Goal: Task Accomplishment & Management: Manage account settings

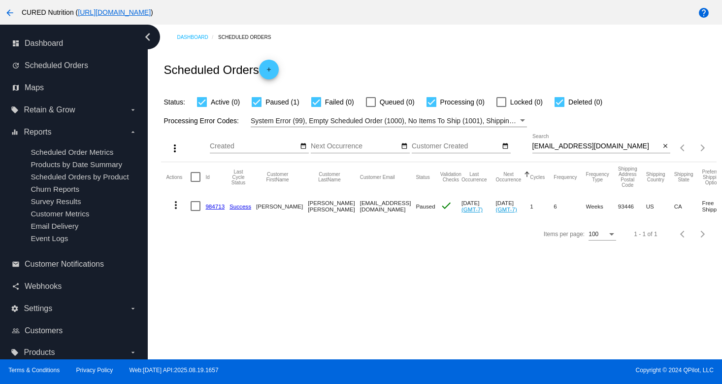
click at [570, 147] on input "[EMAIL_ADDRESS][DOMAIN_NAME]" at bounding box center [596, 146] width 128 height 8
paste input "rhodesrun2"
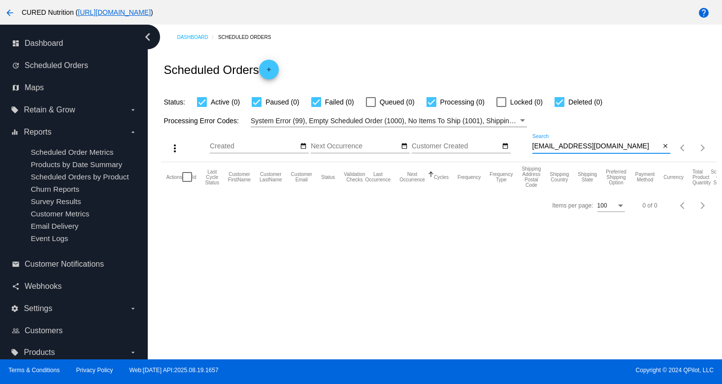
click at [560, 152] on div "[EMAIL_ADDRESS][DOMAIN_NAME] Search" at bounding box center [596, 143] width 128 height 19
click at [576, 147] on input "[EMAIL_ADDRESS][DOMAIN_NAME]" at bounding box center [596, 146] width 128 height 8
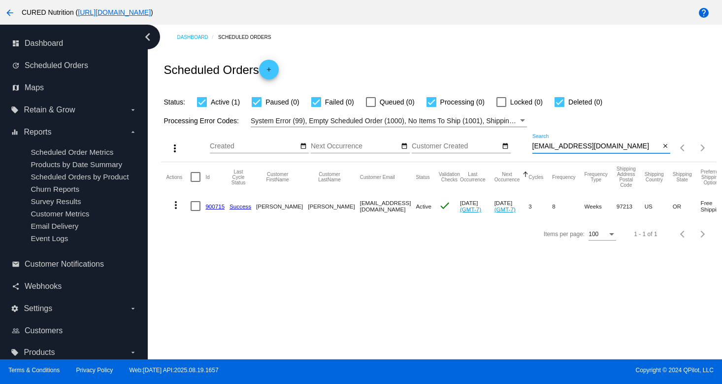
type input "[EMAIL_ADDRESS][DOMAIN_NAME]"
click at [211, 206] on link "900715" at bounding box center [214, 206] width 19 height 6
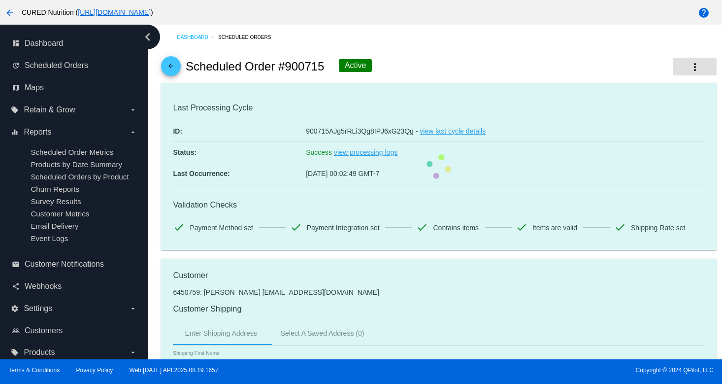
click at [690, 65] on mat-icon "more_vert" at bounding box center [695, 67] width 12 height 12
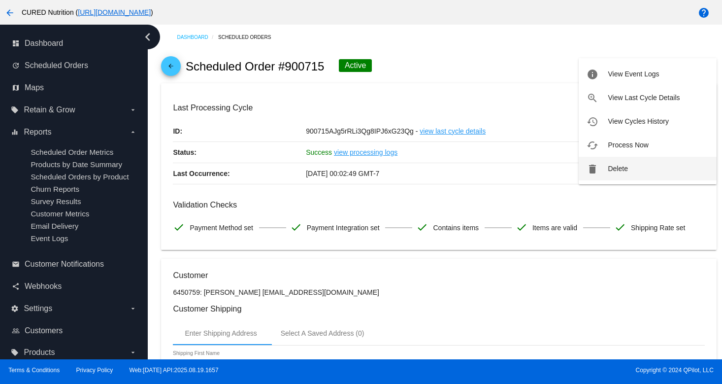
click at [600, 164] on button "delete Delete" at bounding box center [648, 169] width 138 height 24
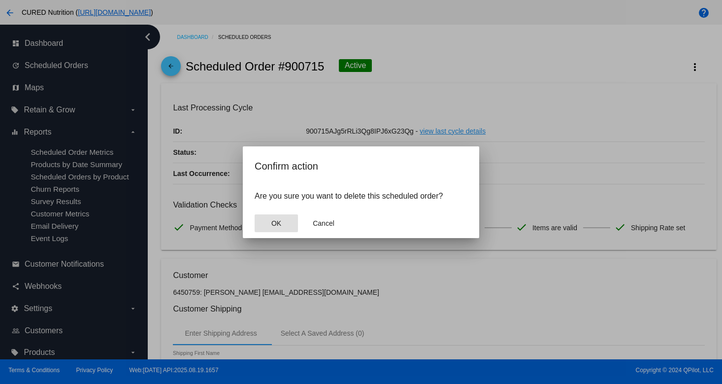
click at [276, 222] on span "OK" at bounding box center [276, 223] width 10 height 8
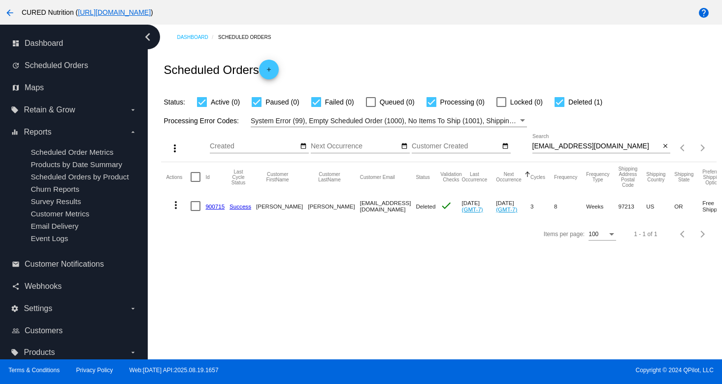
click at [560, 145] on input "[EMAIL_ADDRESS][DOMAIN_NAME]" at bounding box center [596, 146] width 128 height 8
paste input "988507"
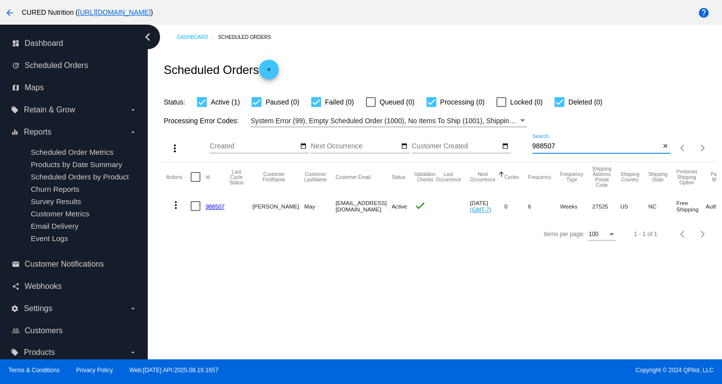
type input "988507"
click at [216, 207] on link "988507" at bounding box center [214, 206] width 19 height 6
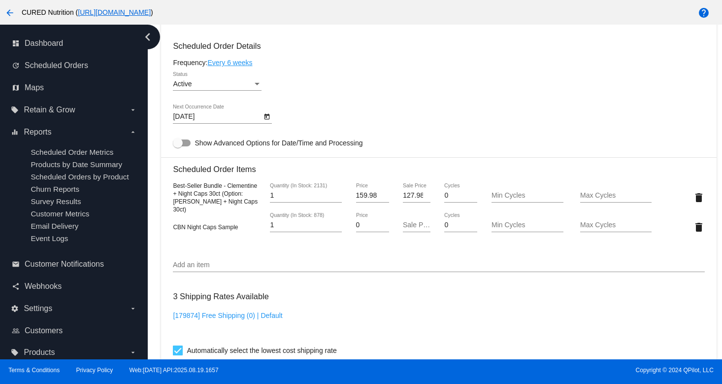
scroll to position [867, 0]
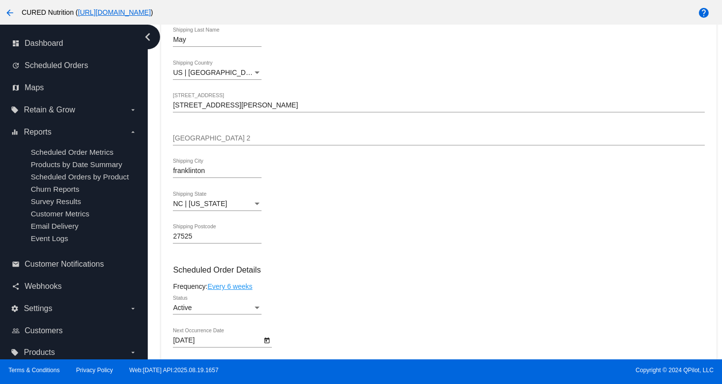
scroll to position [0, 0]
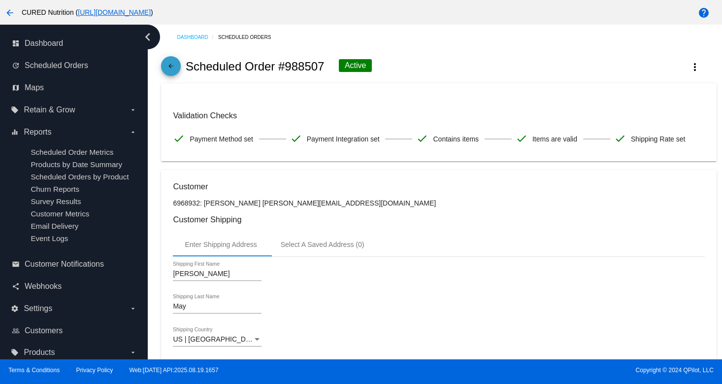
click at [170, 70] on mat-icon "arrow_back" at bounding box center [171, 69] width 12 height 12
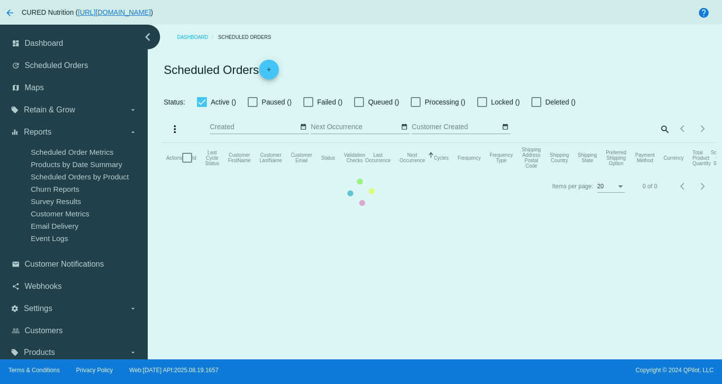
checkbox input "true"
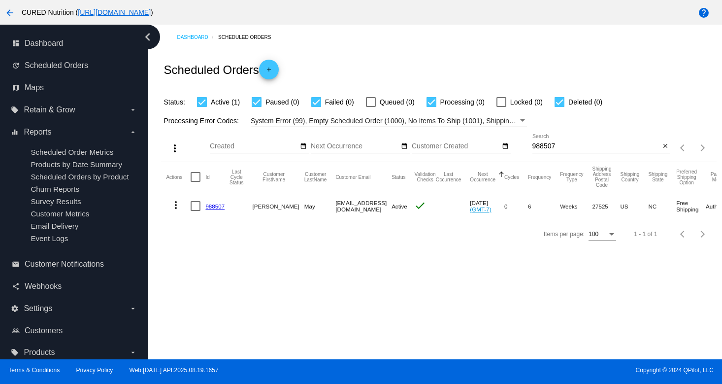
click at [574, 149] on input "988507" at bounding box center [596, 146] width 128 height 8
paste input "[PERSON_NAME][EMAIL_ADDRESS][DOMAIN_NAME]"
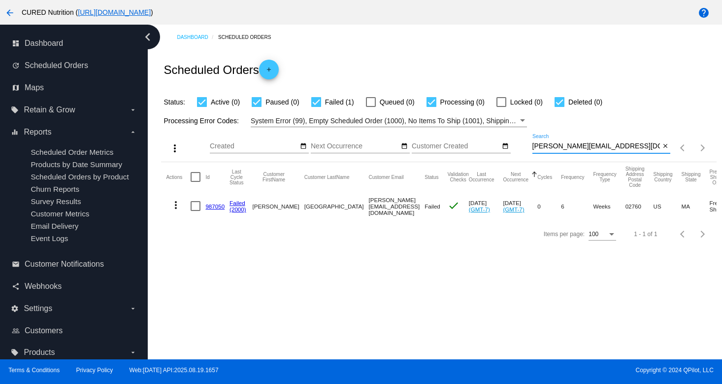
type input "[PERSON_NAME][EMAIL_ADDRESS][DOMAIN_NAME]"
click at [209, 204] on link "987050" at bounding box center [214, 206] width 19 height 6
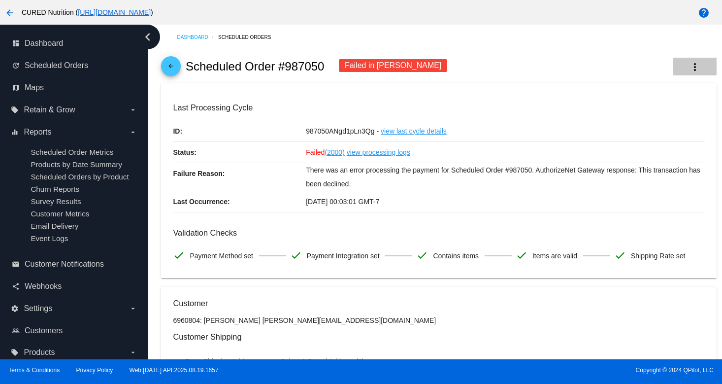
click at [699, 60] on button "more_vert" at bounding box center [694, 67] width 43 height 18
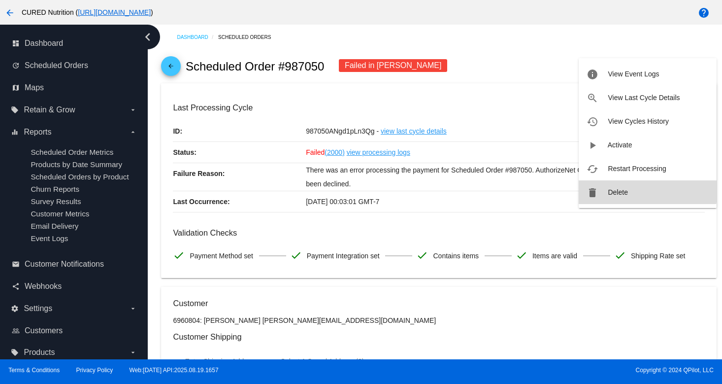
click at [634, 189] on button "delete Delete" at bounding box center [648, 192] width 138 height 24
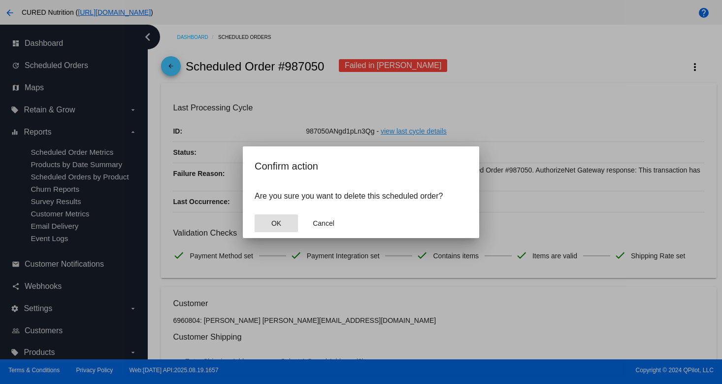
click at [281, 225] on button "OK" at bounding box center [276, 223] width 43 height 18
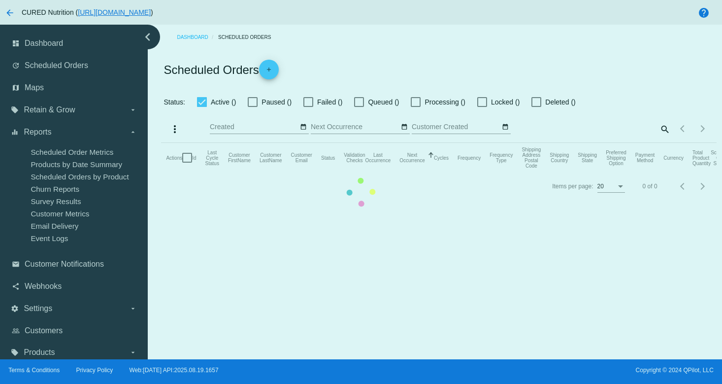
checkbox input "true"
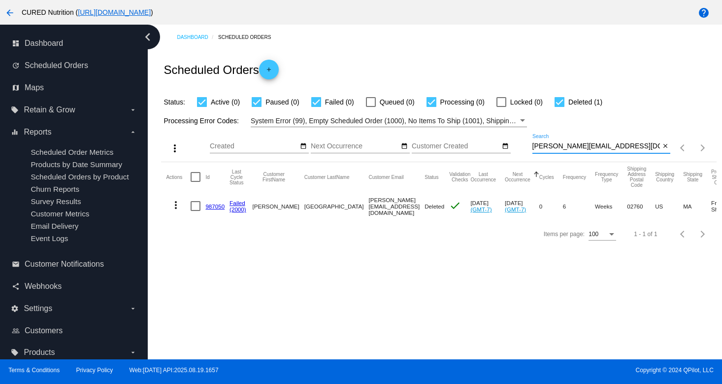
click at [553, 150] on input "[PERSON_NAME][EMAIL_ADDRESS][DOMAIN_NAME]" at bounding box center [596, 146] width 128 height 8
paste input "[EMAIL_ADDRESS][DOMAIN_NAME]"
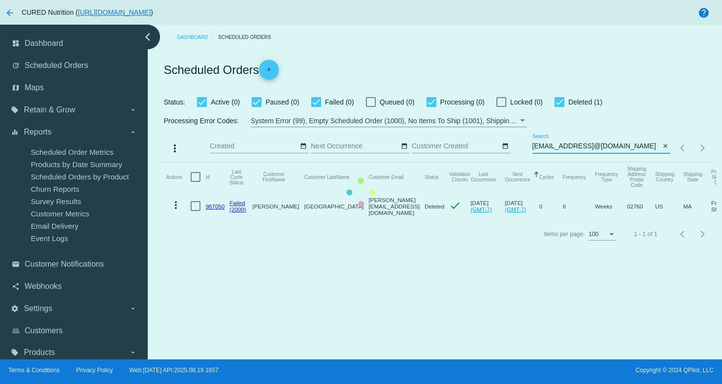
paste input "missemb87"
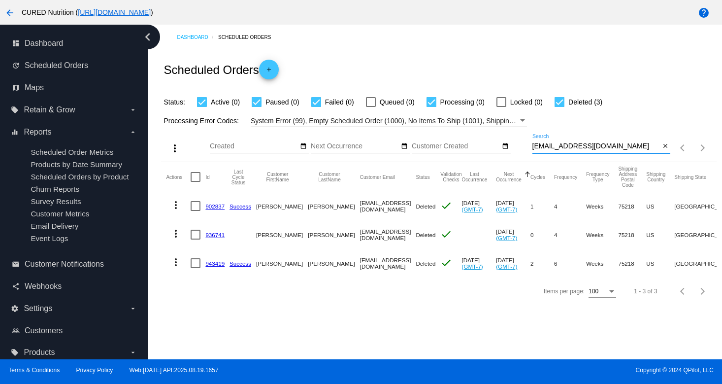
click at [548, 148] on input "[EMAIL_ADDRESS][DOMAIN_NAME]" at bounding box center [596, 146] width 128 height 8
paste input "ollyeb@me"
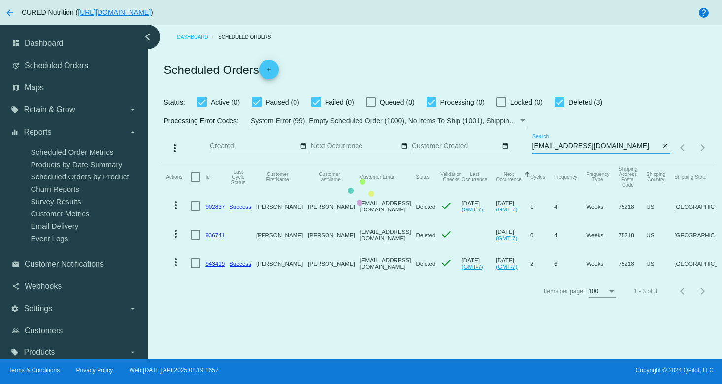
type input "[EMAIL_ADDRESS][DOMAIN_NAME]"
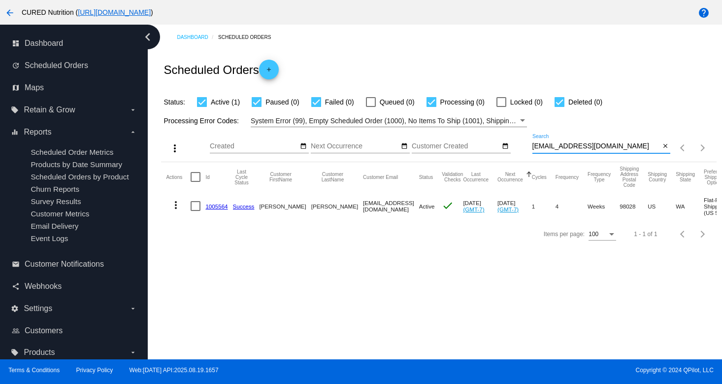
click at [214, 205] on link "1005564" at bounding box center [216, 206] width 22 height 6
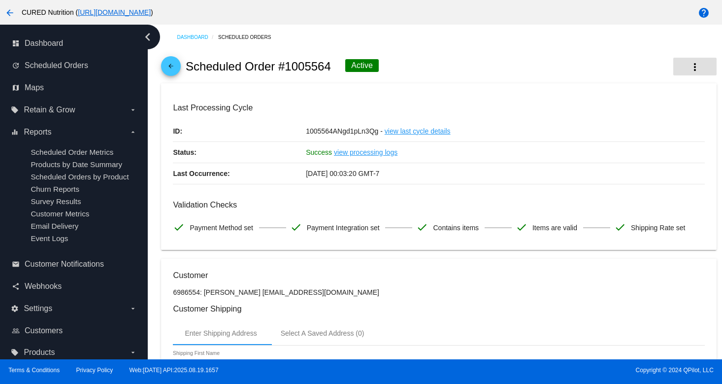
click at [682, 67] on button "more_vert" at bounding box center [694, 67] width 43 height 18
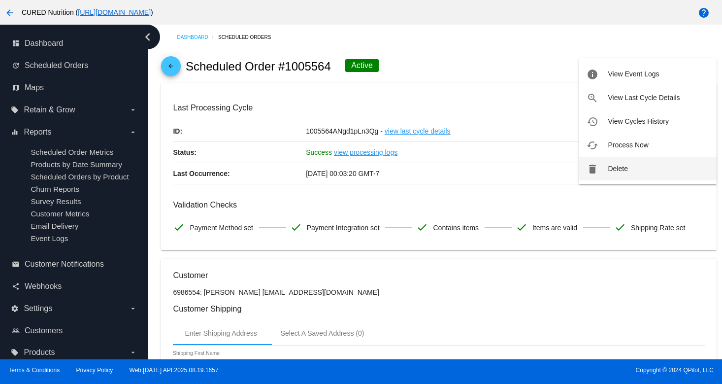
click at [579, 175] on button "delete Delete" at bounding box center [648, 169] width 138 height 24
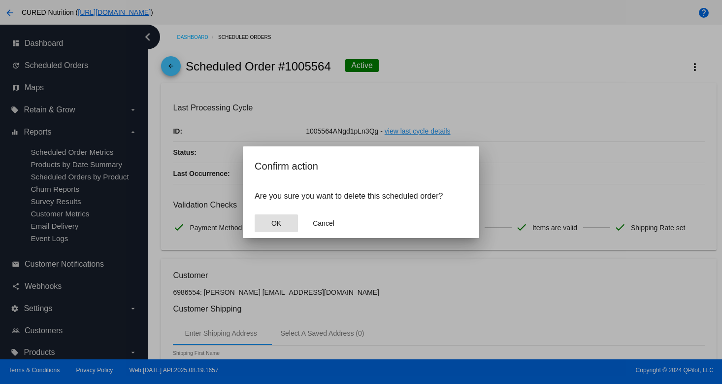
click at [267, 217] on button "OK" at bounding box center [276, 223] width 43 height 18
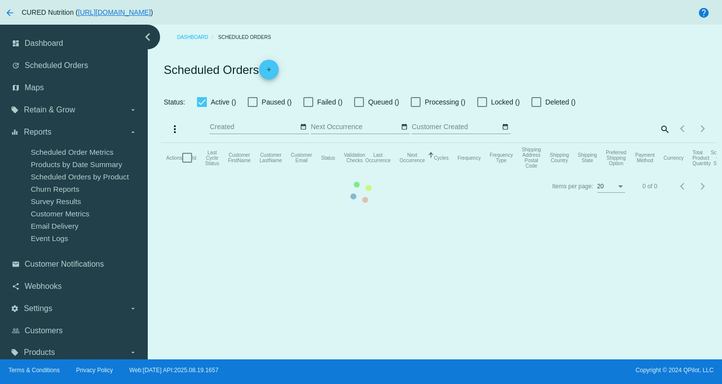
checkbox input "true"
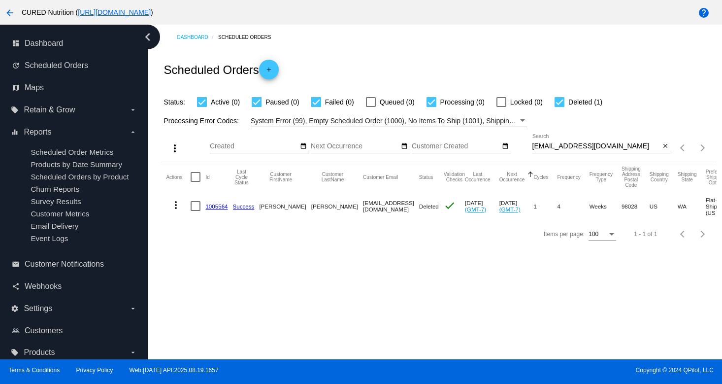
click at [568, 147] on input "[EMAIL_ADDRESS][DOMAIN_NAME]" at bounding box center [596, 146] width 128 height 8
paste input "[EMAIL_ADDRESS]"
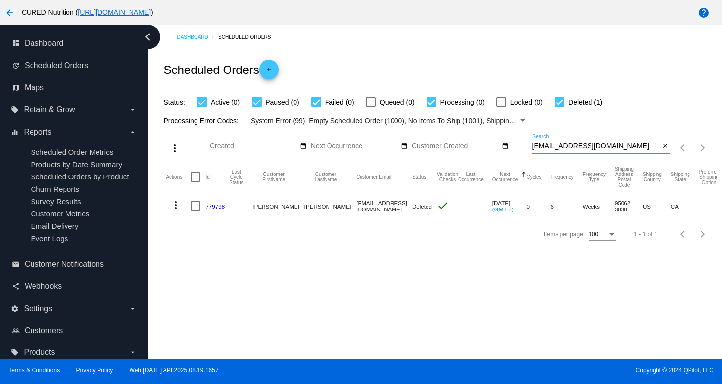
click at [558, 143] on input "[EMAIL_ADDRESS][DOMAIN_NAME]" at bounding box center [596, 146] width 128 height 8
paste input "[PERSON_NAME]@goldflora"
click at [569, 148] on input "[EMAIL_ADDRESS][DOMAIN_NAME]" at bounding box center [596, 146] width 128 height 8
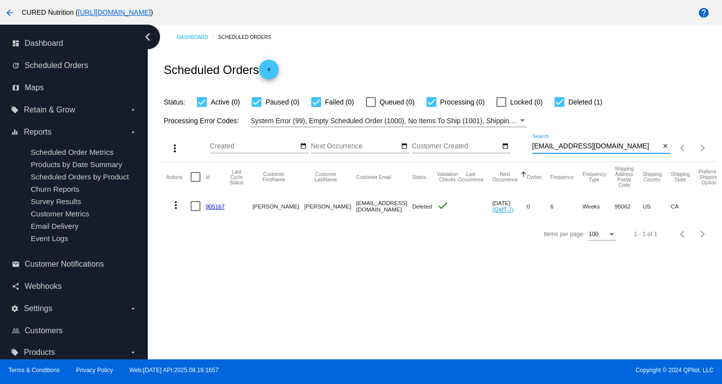
click at [569, 148] on input "[EMAIL_ADDRESS][DOMAIN_NAME]" at bounding box center [596, 146] width 128 height 8
paste input "[EMAIL_ADDRESS]"
click at [563, 147] on input "[EMAIL_ADDRESS][DOMAIN_NAME]" at bounding box center [596, 146] width 128 height 8
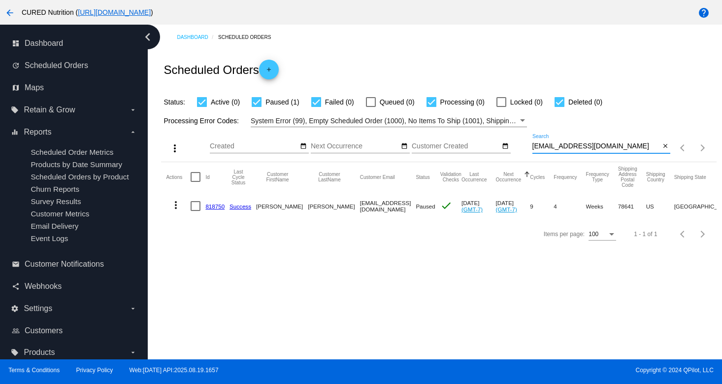
click at [563, 147] on input "[EMAIL_ADDRESS][DOMAIN_NAME]" at bounding box center [596, 146] width 128 height 8
paste input "[EMAIL_ADDRESS][DOMAIN_NAME]"
type input "[EMAIL_ADDRESS][DOMAIN_NAME]"
click at [219, 205] on link "1006062" at bounding box center [216, 206] width 22 height 6
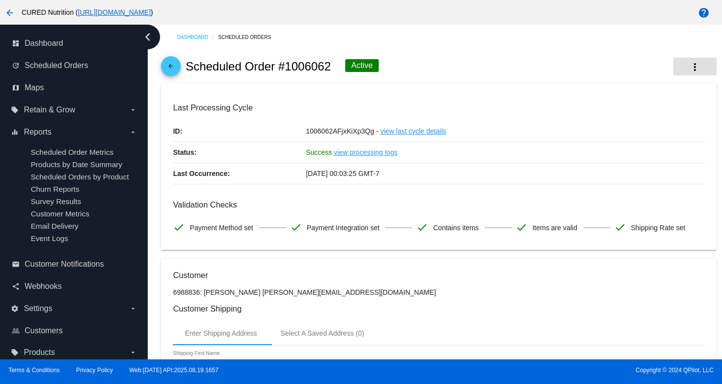
click at [698, 62] on mat-icon "more_vert" at bounding box center [695, 67] width 12 height 12
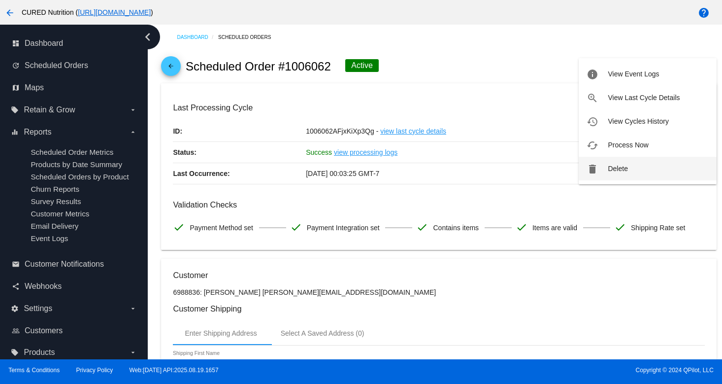
click at [606, 173] on button "delete Delete" at bounding box center [648, 169] width 138 height 24
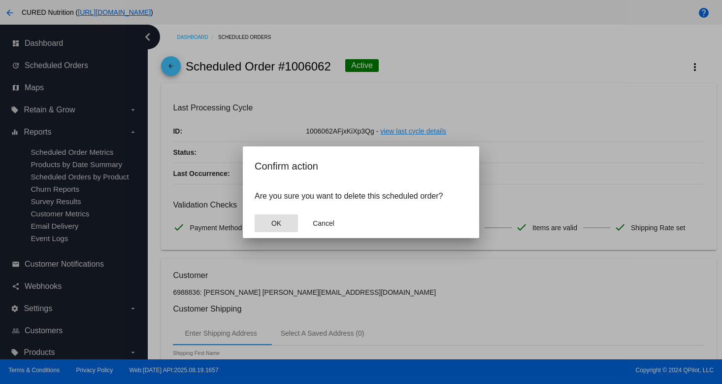
click at [273, 217] on button "OK" at bounding box center [276, 223] width 43 height 18
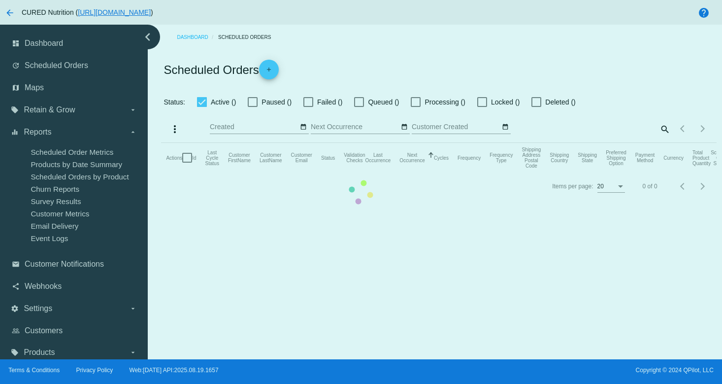
checkbox input "true"
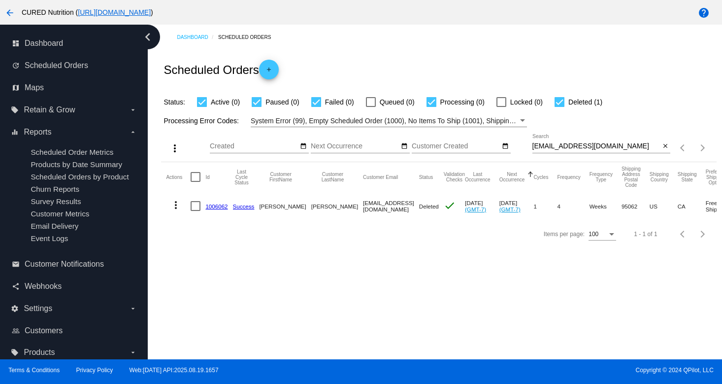
click at [585, 147] on input "[EMAIL_ADDRESS][DOMAIN_NAME]" at bounding box center [596, 146] width 128 height 8
paste input "[EMAIL_ADDRESS][DOMAIN_NAME]"
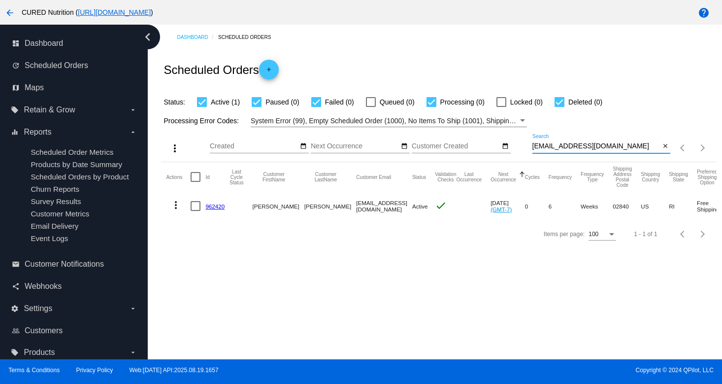
type input "[EMAIL_ADDRESS][DOMAIN_NAME]"
click at [216, 208] on link "962420" at bounding box center [214, 206] width 19 height 6
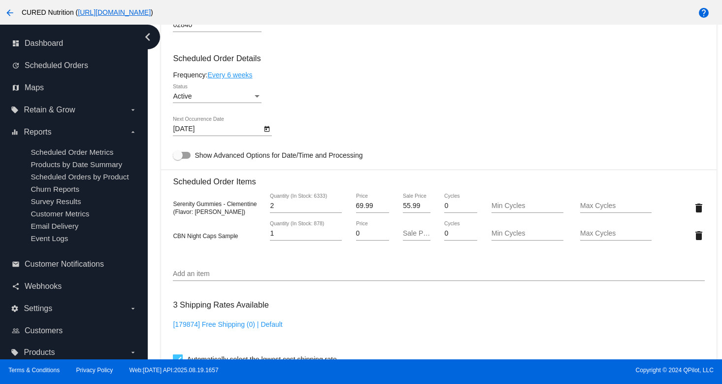
scroll to position [467, 0]
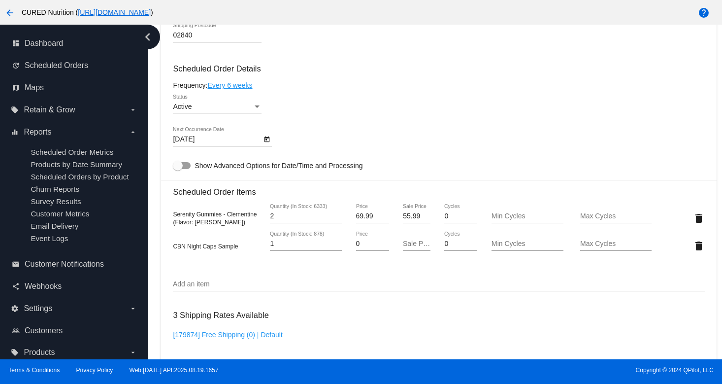
click at [252, 111] on div "Active" at bounding box center [213, 107] width 80 height 8
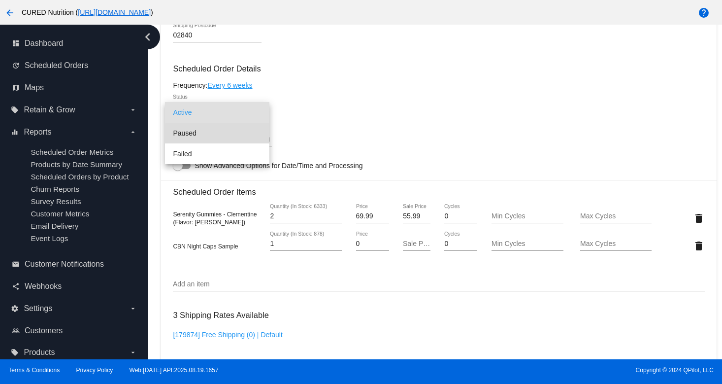
click at [237, 138] on span "Paused" at bounding box center [217, 133] width 89 height 21
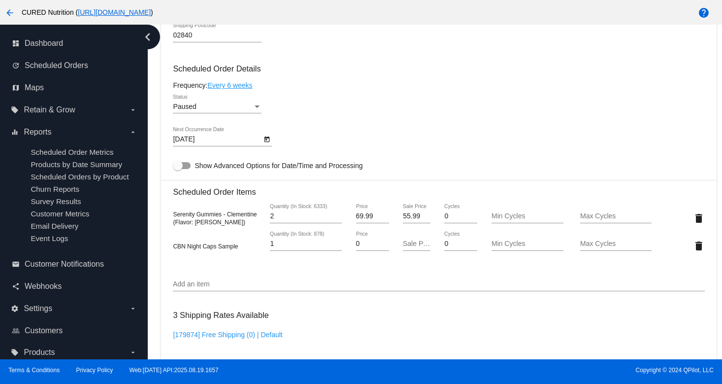
click at [346, 122] on div "Paused Status" at bounding box center [438, 108] width 531 height 28
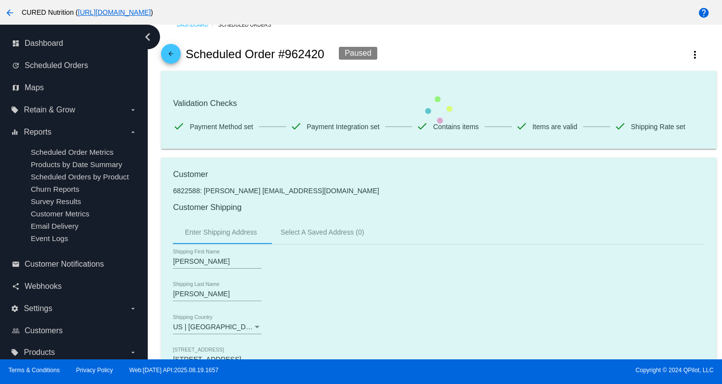
scroll to position [0, 0]
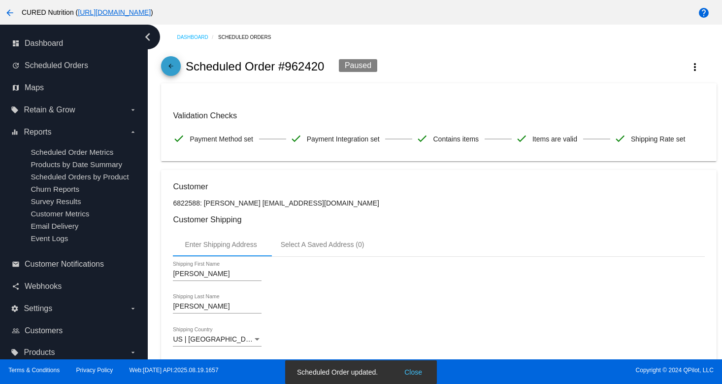
click at [171, 68] on mat-icon "arrow_back" at bounding box center [171, 69] width 12 height 12
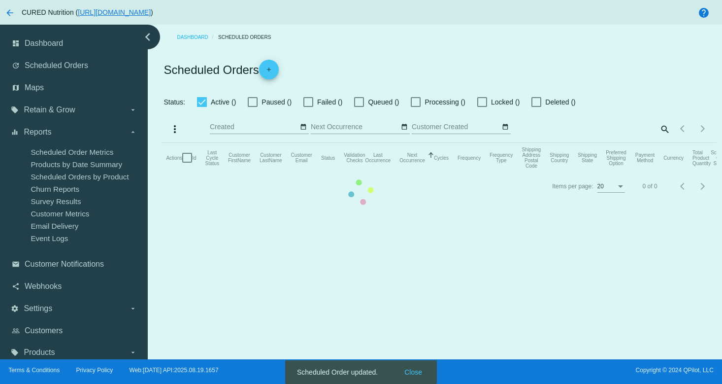
checkbox input "true"
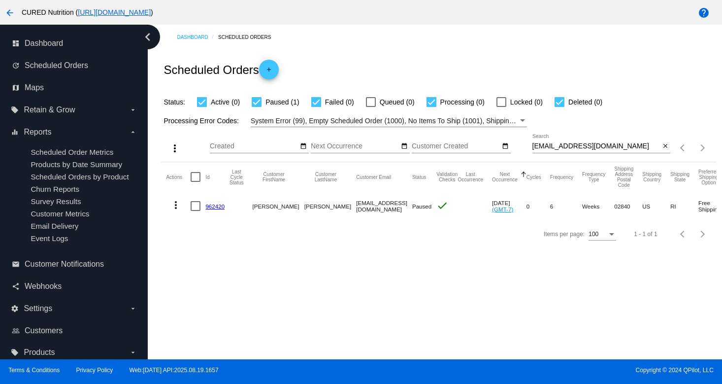
click at [592, 147] on input "[EMAIL_ADDRESS][DOMAIN_NAME]" at bounding box center [596, 146] width 128 height 8
paste input "stefnevadamay@g"
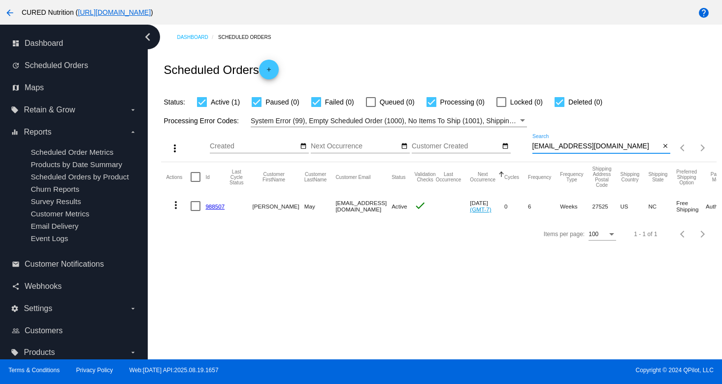
type input "[EMAIL_ADDRESS][DOMAIN_NAME]"
click at [212, 203] on link "988507" at bounding box center [214, 206] width 19 height 6
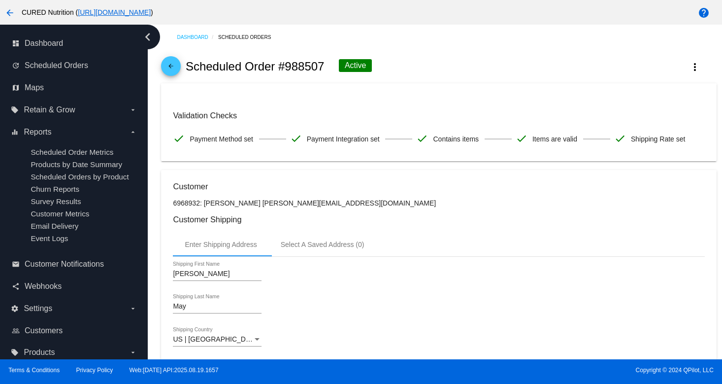
click at [173, 68] on mat-icon "arrow_back" at bounding box center [171, 69] width 12 height 12
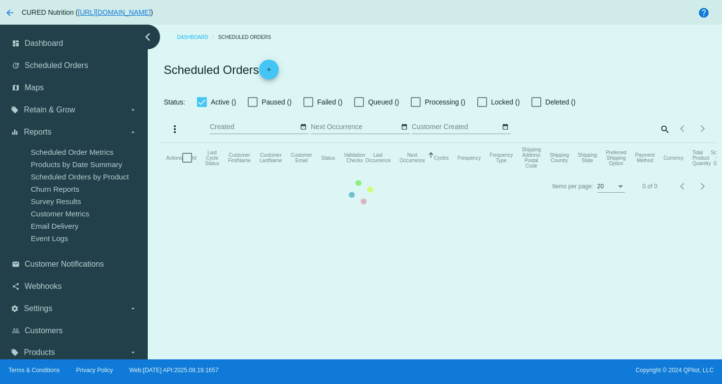
checkbox input "true"
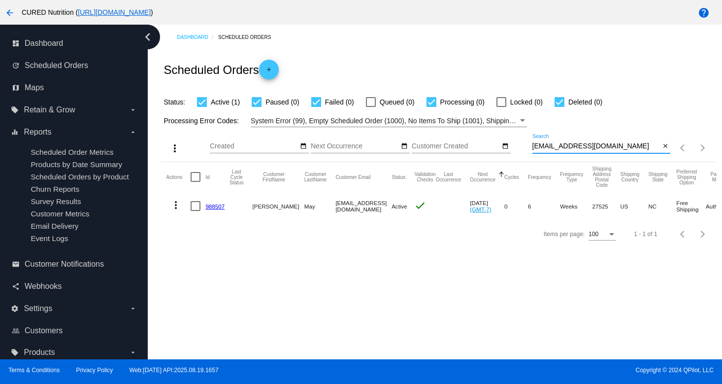
click at [548, 146] on input "[EMAIL_ADDRESS][DOMAIN_NAME]" at bounding box center [596, 146] width 128 height 8
paste input "herriturpin"
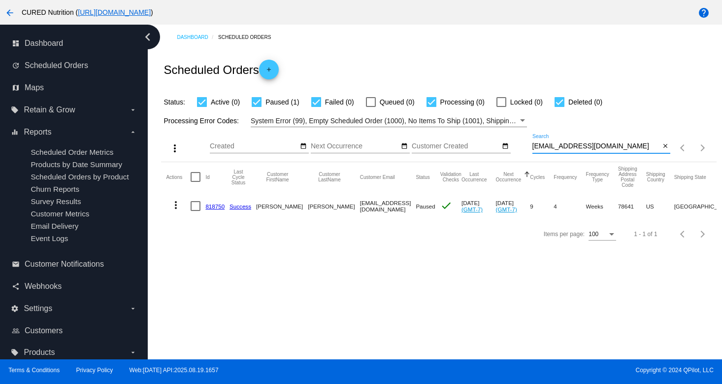
type input "[EMAIL_ADDRESS][DOMAIN_NAME]"
click at [211, 207] on link "818750" at bounding box center [214, 206] width 19 height 6
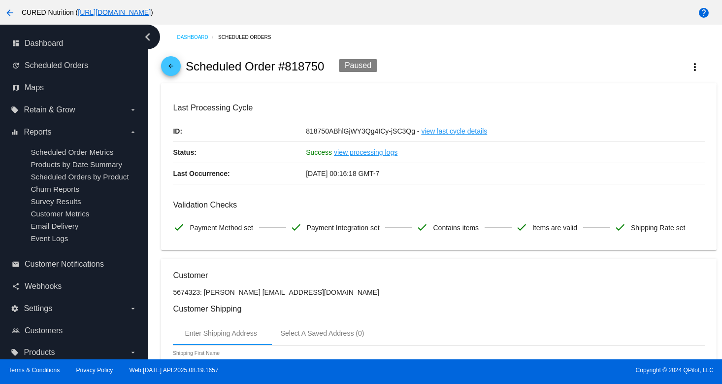
click at [695, 55] on div "arrow_back Scheduled Order #818750 Paused more_vert" at bounding box center [438, 66] width 555 height 33
click at [694, 69] on mat-icon "more_vert" at bounding box center [695, 67] width 12 height 12
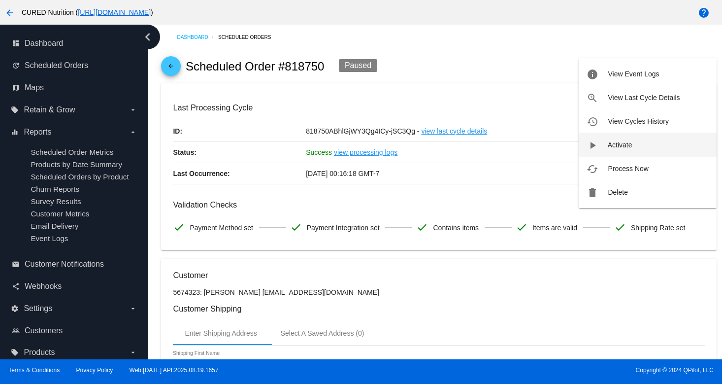
click at [618, 149] on button "play_arrow Activate" at bounding box center [648, 145] width 138 height 24
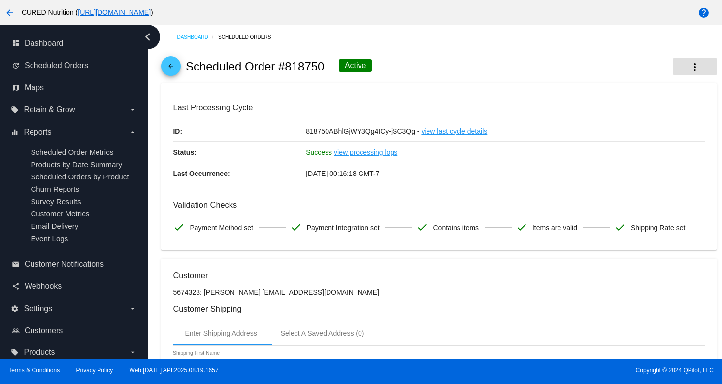
click at [689, 65] on mat-icon "more_vert" at bounding box center [695, 67] width 12 height 12
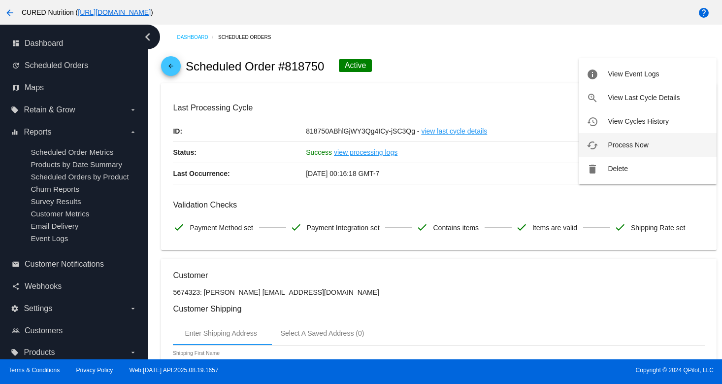
click at [615, 147] on span "Process Now" at bounding box center [628, 145] width 40 height 8
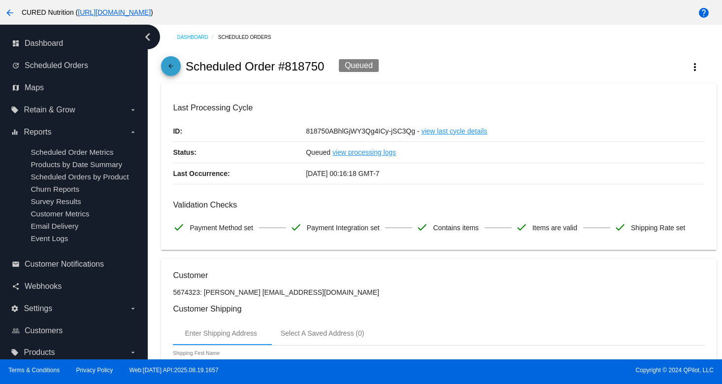
click at [173, 64] on mat-icon "arrow_back" at bounding box center [171, 69] width 12 height 12
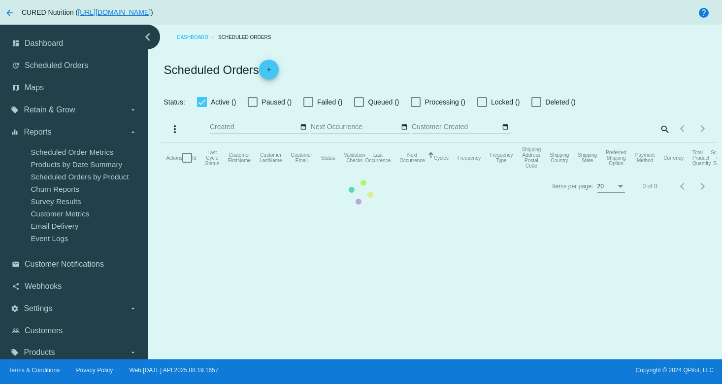
checkbox input "true"
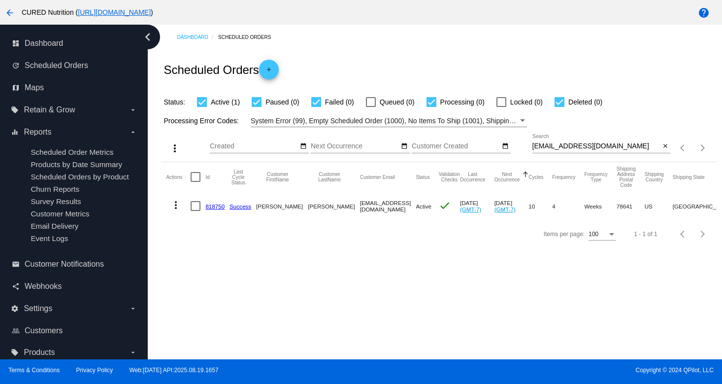
click at [565, 146] on input "[EMAIL_ADDRESS][DOMAIN_NAME]" at bounding box center [596, 146] width 128 height 8
paste input "[EMAIL_ADDRESS][DOMAIN_NAME]"
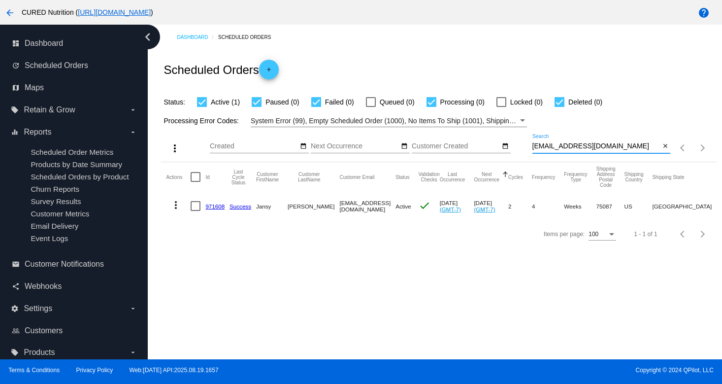
type input "[EMAIL_ADDRESS][DOMAIN_NAME]"
click at [210, 205] on link "971608" at bounding box center [214, 206] width 19 height 6
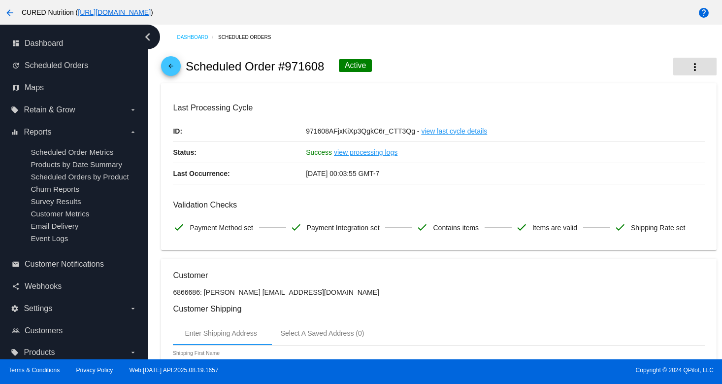
click at [696, 68] on mat-icon "more_vert" at bounding box center [695, 67] width 12 height 12
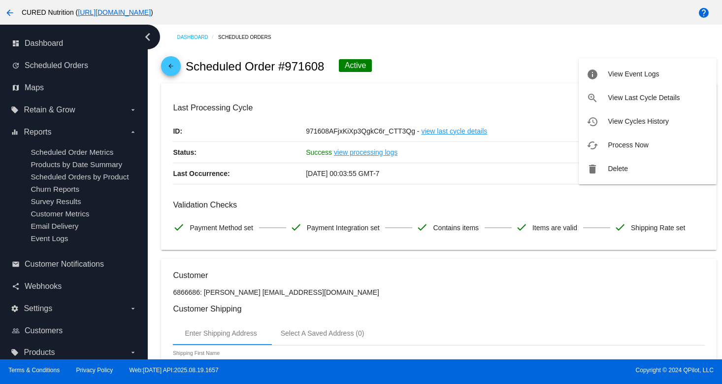
click at [531, 59] on div at bounding box center [361, 192] width 722 height 384
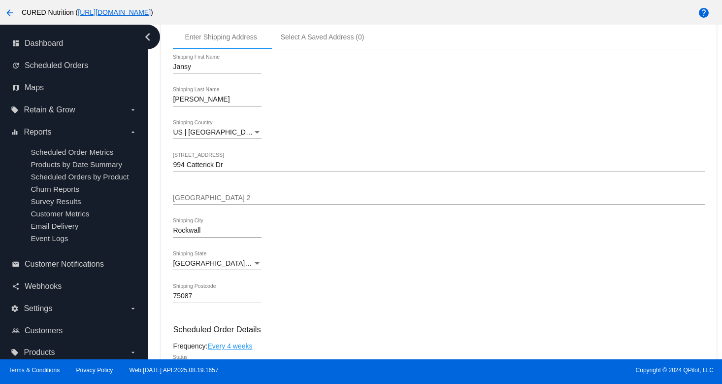
scroll to position [412, 0]
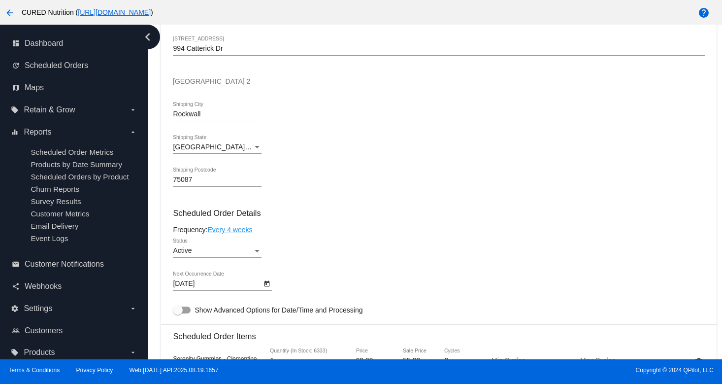
click at [206, 255] on div "Active" at bounding box center [213, 251] width 80 height 8
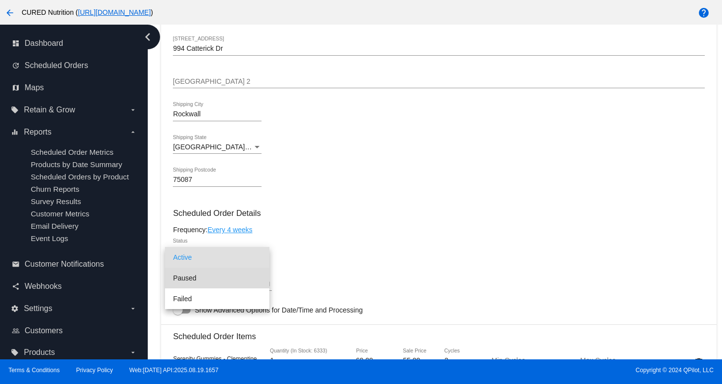
click at [211, 282] on span "Paused" at bounding box center [217, 277] width 89 height 21
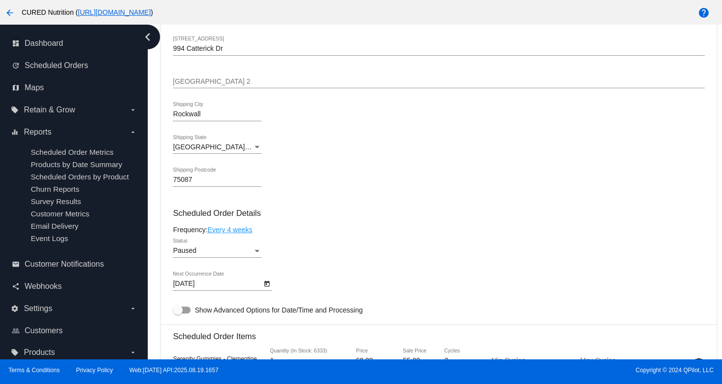
click at [368, 247] on div "Paused Status" at bounding box center [438, 252] width 531 height 28
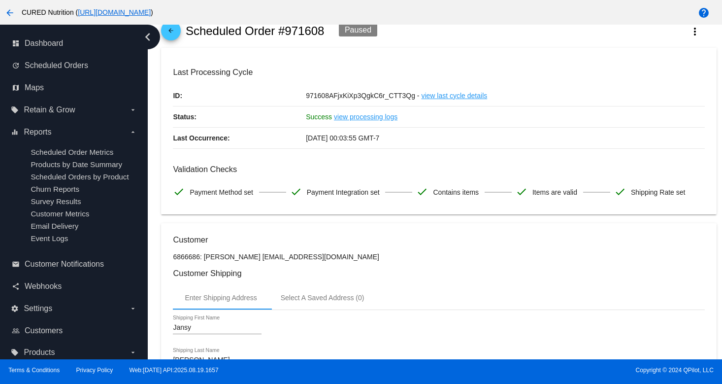
scroll to position [0, 0]
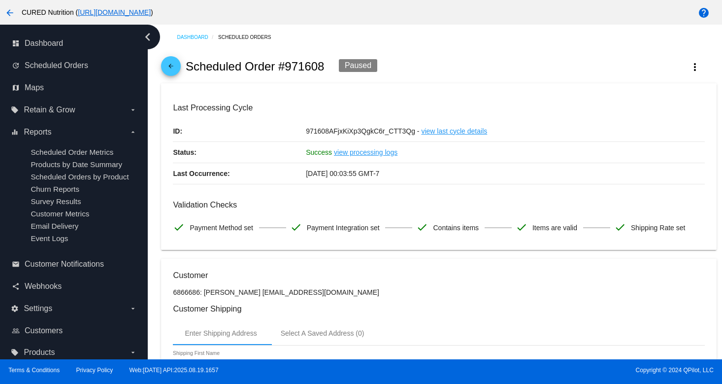
click at [174, 69] on mat-icon "arrow_back" at bounding box center [171, 69] width 12 height 12
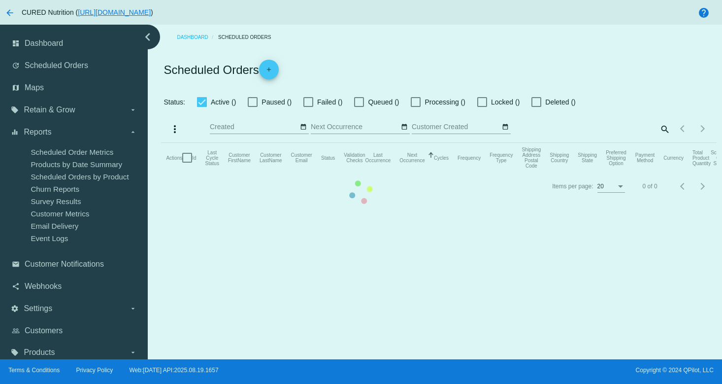
checkbox input "true"
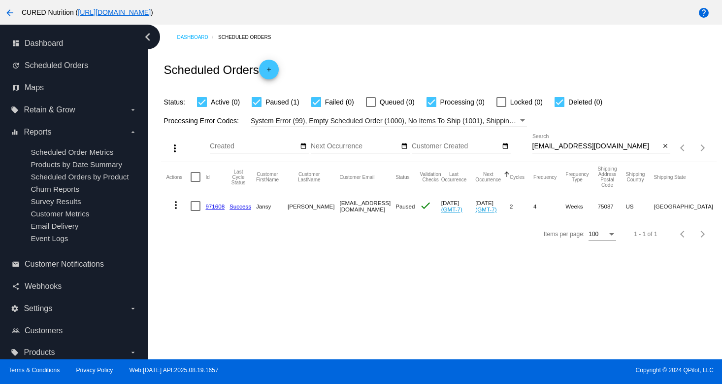
click at [564, 150] on input "[EMAIL_ADDRESS][DOMAIN_NAME]" at bounding box center [596, 146] width 128 height 8
paste input "[EMAIL_ADDRESS][DOMAIN_NAME]"
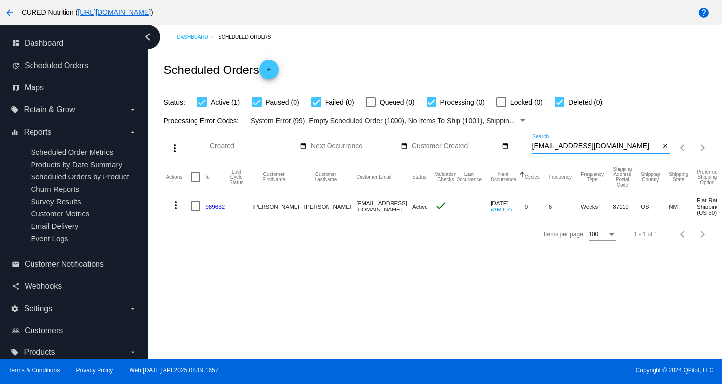
type input "[EMAIL_ADDRESS][DOMAIN_NAME]"
click at [214, 205] on link "989632" at bounding box center [214, 206] width 19 height 6
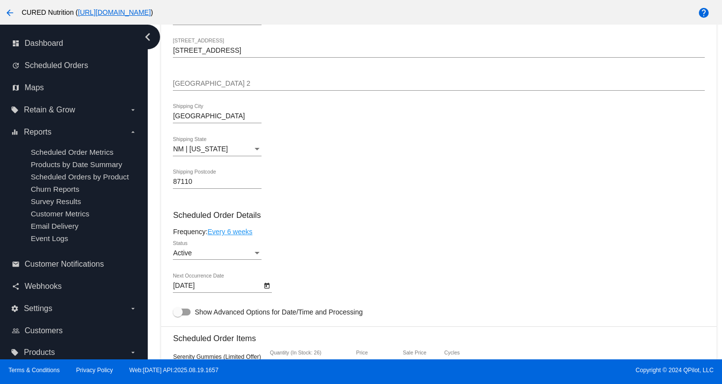
scroll to position [321, 0]
click at [249, 258] on div "Active" at bounding box center [213, 254] width 80 height 8
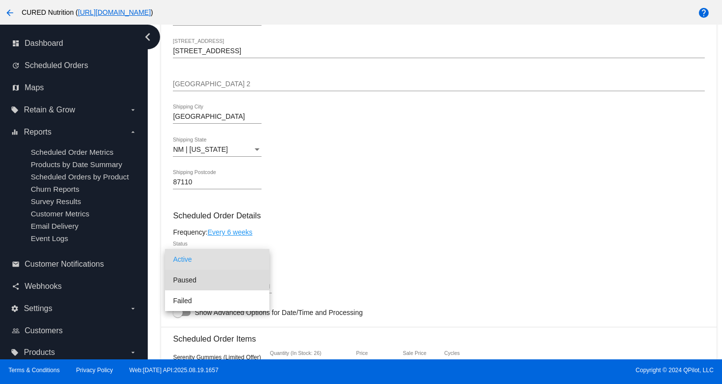
click at [234, 277] on span "Paused" at bounding box center [217, 279] width 89 height 21
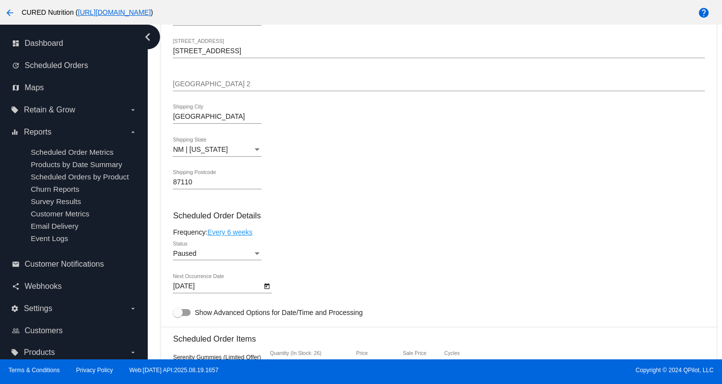
click at [350, 248] on div "Paused Status" at bounding box center [438, 255] width 531 height 28
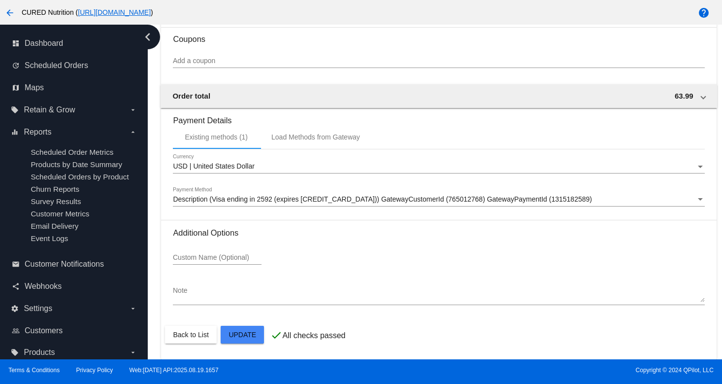
scroll to position [832, 0]
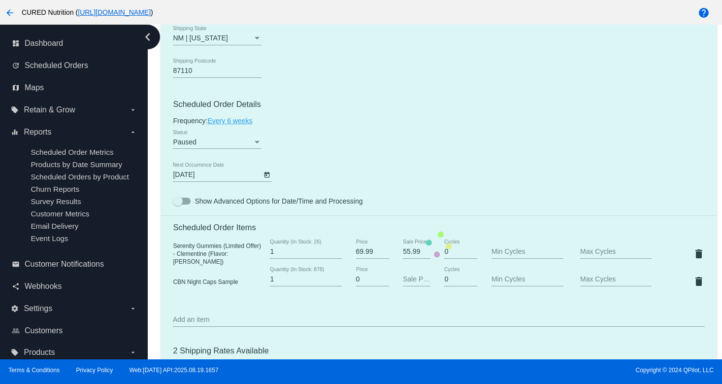
scroll to position [0, 0]
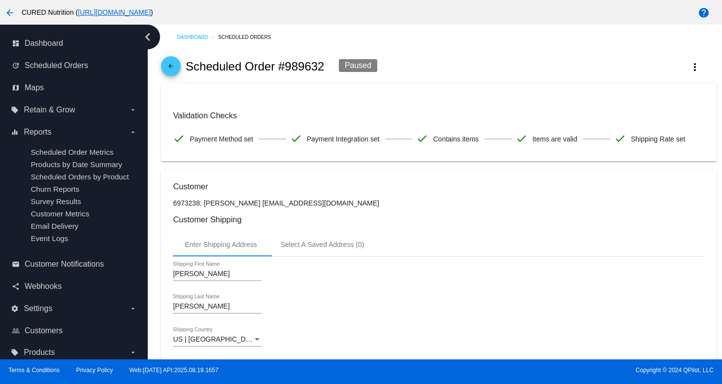
click at [170, 66] on mat-icon "arrow_back" at bounding box center [171, 69] width 12 height 12
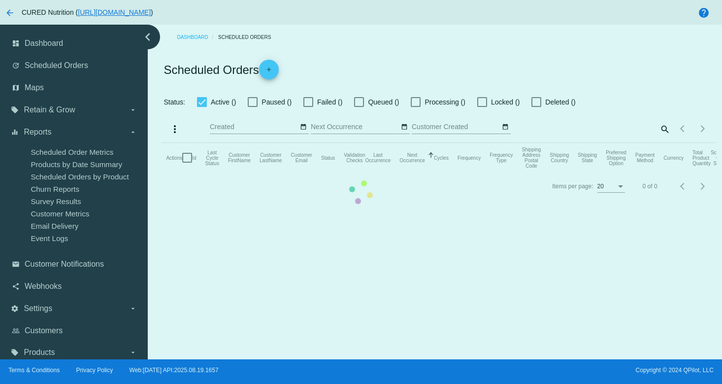
checkbox input "true"
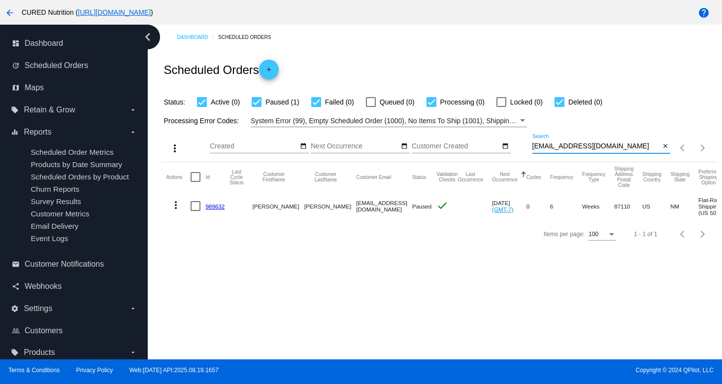
click at [589, 147] on input "[EMAIL_ADDRESS][DOMAIN_NAME]" at bounding box center [596, 146] width 128 height 8
paste input "palumboconstruction90@g"
click at [564, 152] on div "[EMAIL_ADDRESS][DOMAIN_NAME] Search" at bounding box center [596, 143] width 128 height 19
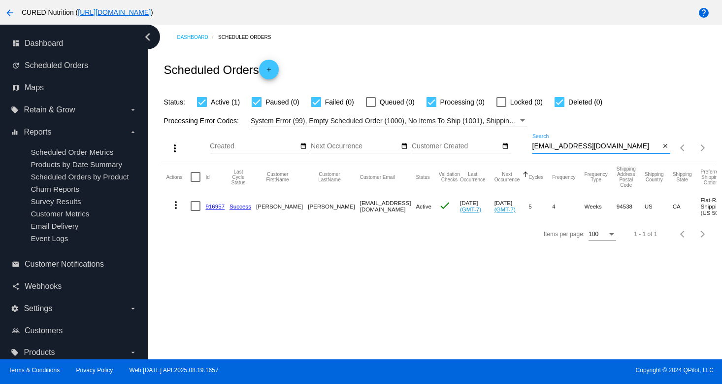
click at [564, 148] on input "[EMAIL_ADDRESS][DOMAIN_NAME]" at bounding box center [596, 146] width 128 height 8
paste input "hairbylenchik"
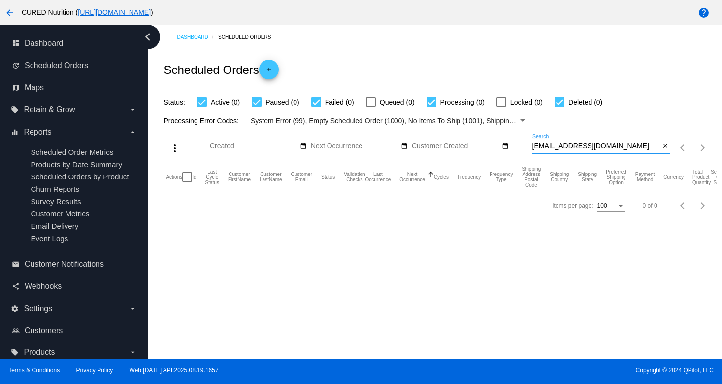
click at [593, 149] on input "[EMAIL_ADDRESS][DOMAIN_NAME]" at bounding box center [596, 146] width 128 height 8
paste input "[EMAIL_ADDRESS][DOMAIN_NAME]"
click at [574, 146] on input "[EMAIL_ADDRESS][DOMAIN_NAME]" at bounding box center [596, 146] width 128 height 8
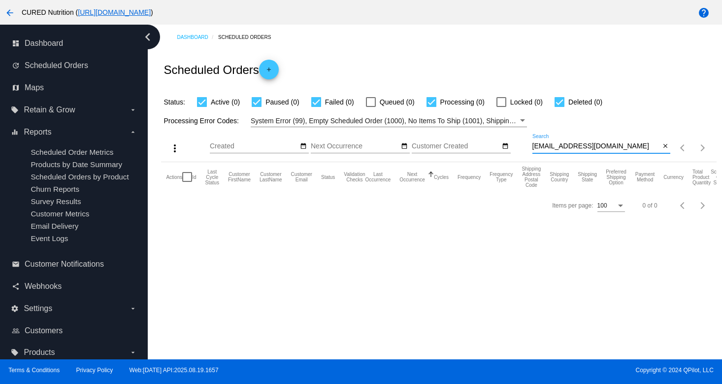
click at [574, 146] on input "[EMAIL_ADDRESS][DOMAIN_NAME]" at bounding box center [596, 146] width 128 height 8
paste input "[EMAIL_ADDRESS][DOMAIN_NAME]"
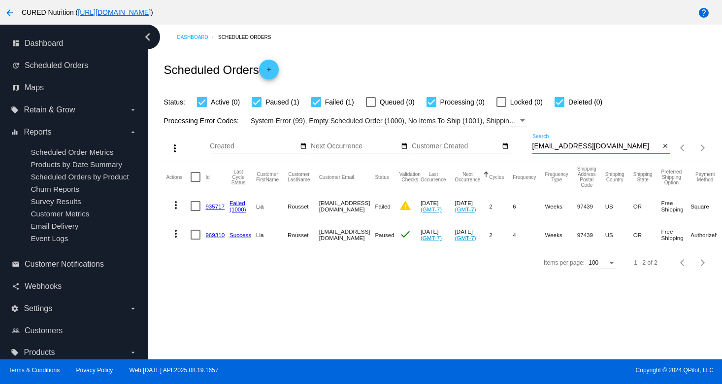
click at [553, 144] on input "[EMAIL_ADDRESS][DOMAIN_NAME]" at bounding box center [596, 146] width 128 height 8
paste input "[EMAIL_ADDRESS]"
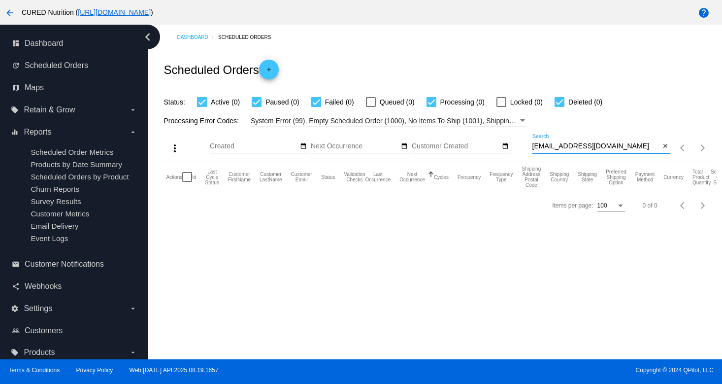
type input "[EMAIL_ADDRESS][DOMAIN_NAME]"
